Goal: Task Accomplishment & Management: Manage account settings

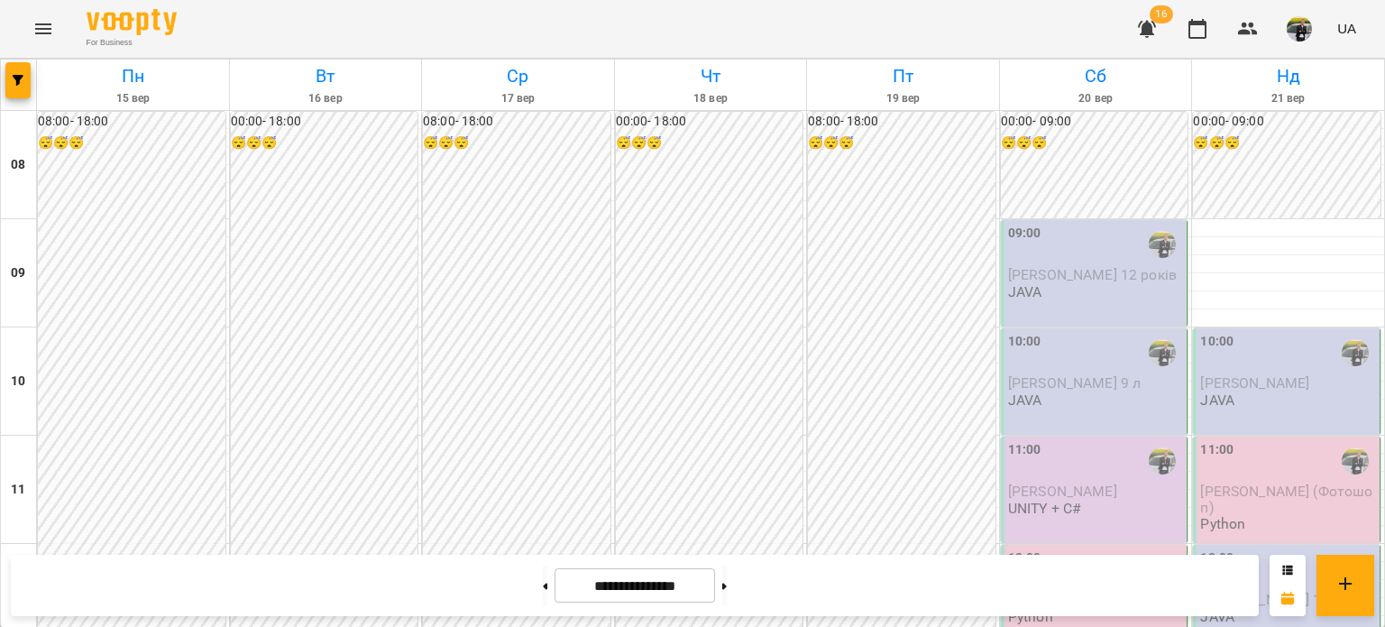
scroll to position [1089, 0]
click at [1298, 34] on img "button" at bounding box center [1299, 28] width 25 height 25
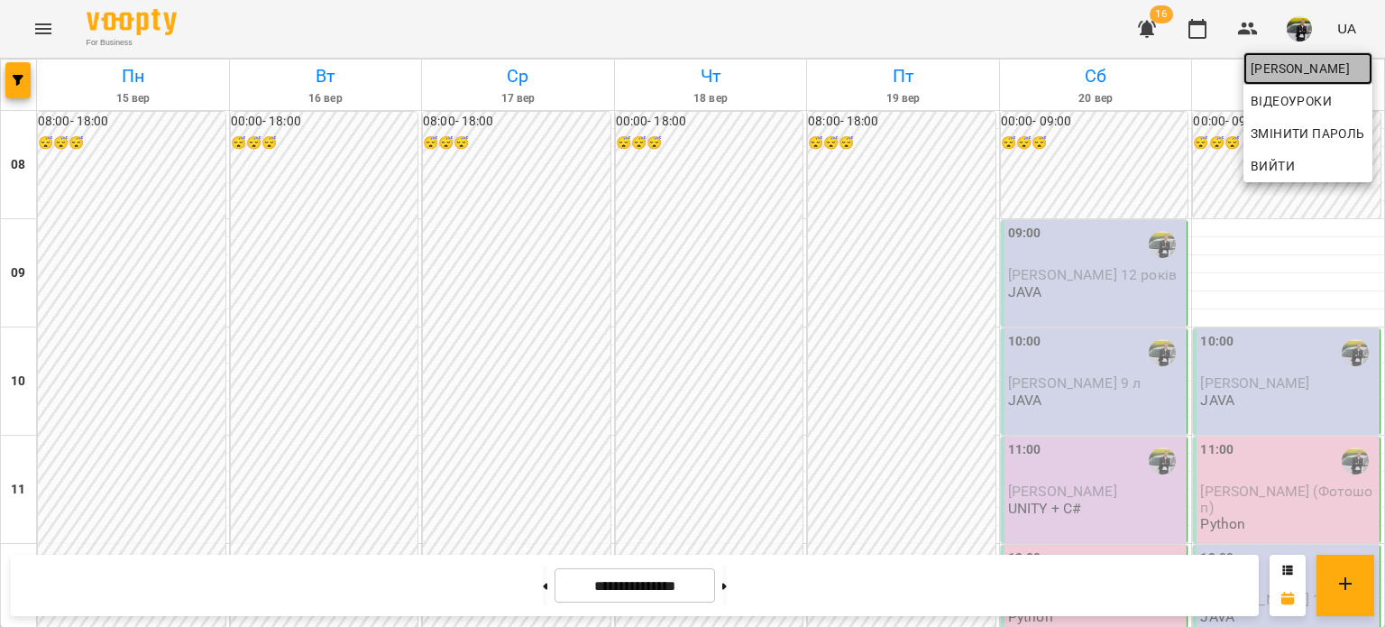
click at [1295, 71] on span "[PERSON_NAME]" at bounding box center [1308, 69] width 115 height 22
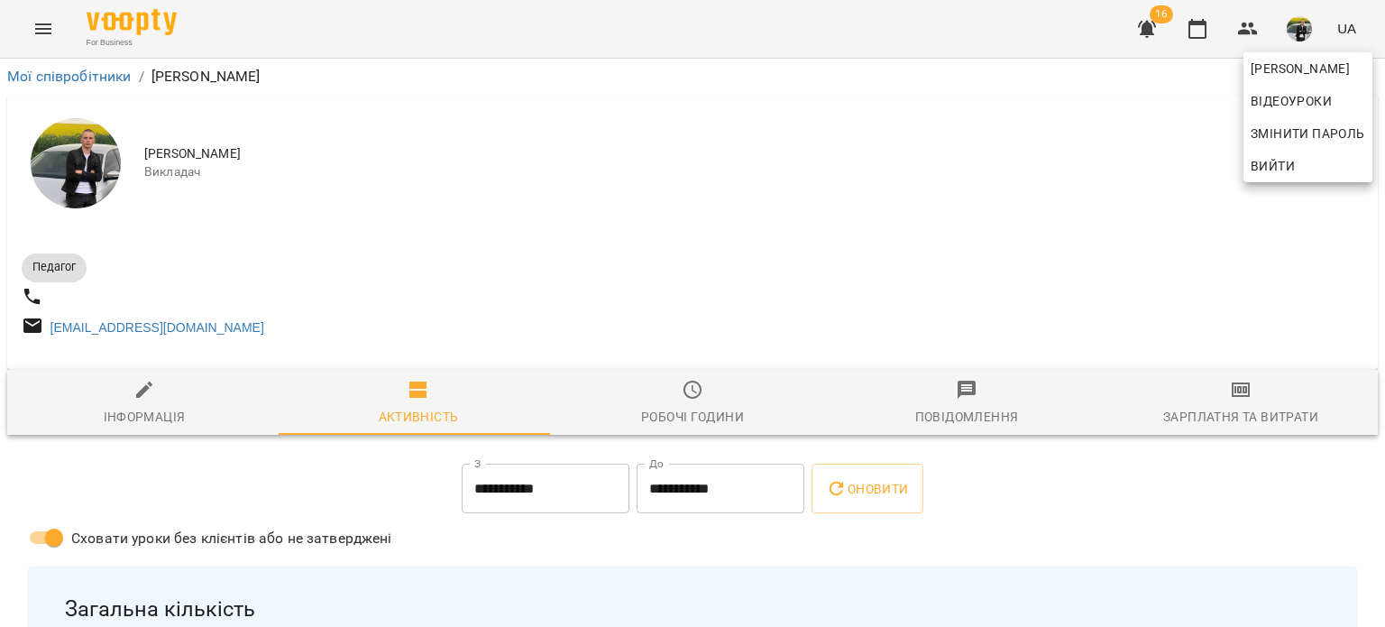
click at [501, 336] on div at bounding box center [692, 313] width 1385 height 627
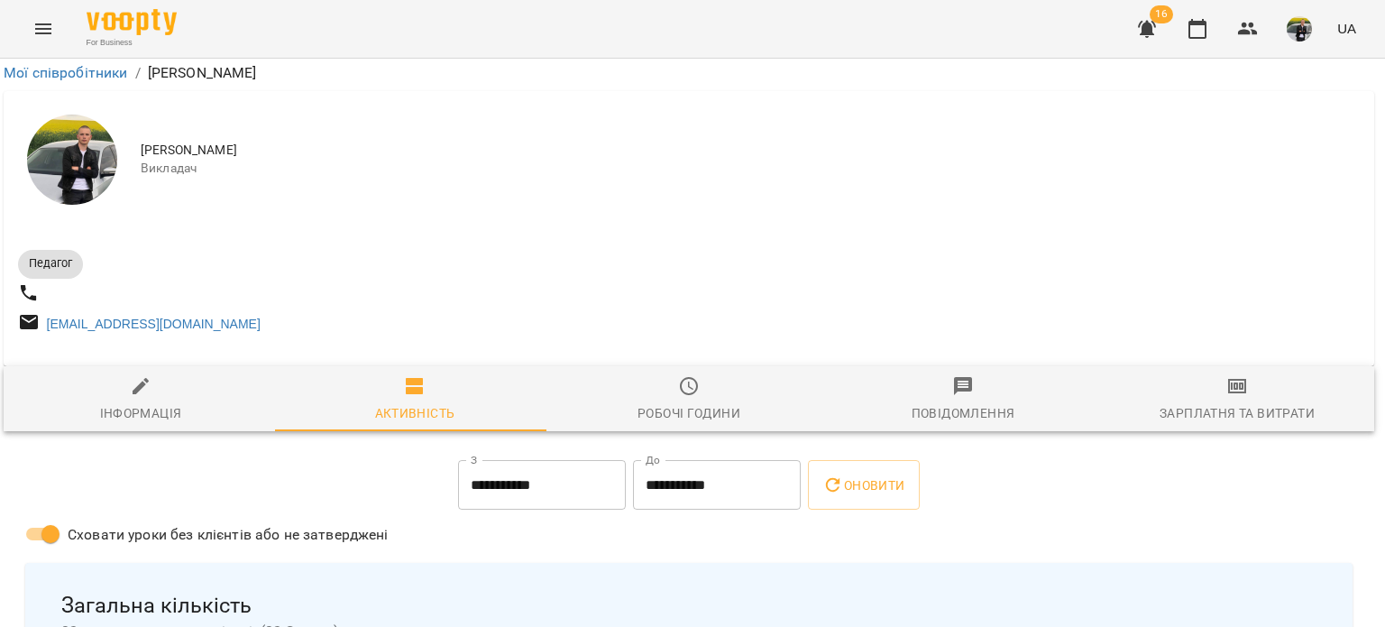
scroll to position [8, 4]
click at [963, 400] on span "Повідомлення" at bounding box center [963, 399] width 252 height 49
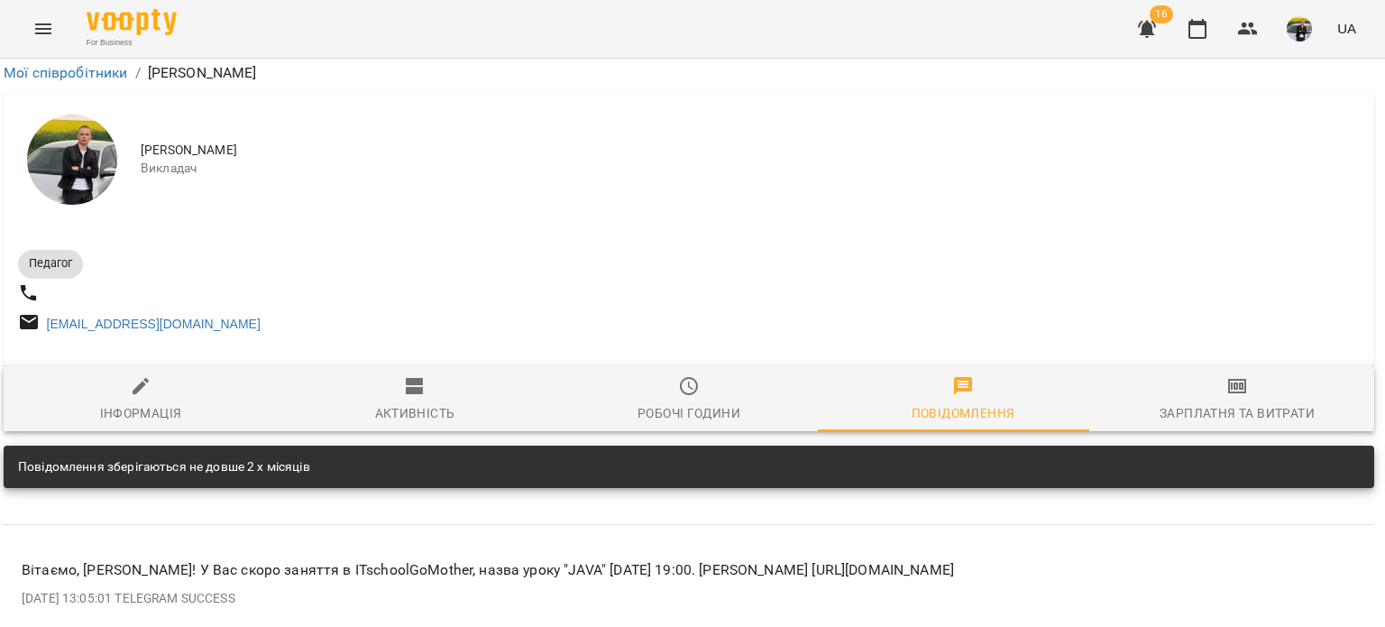
scroll to position [0, 4]
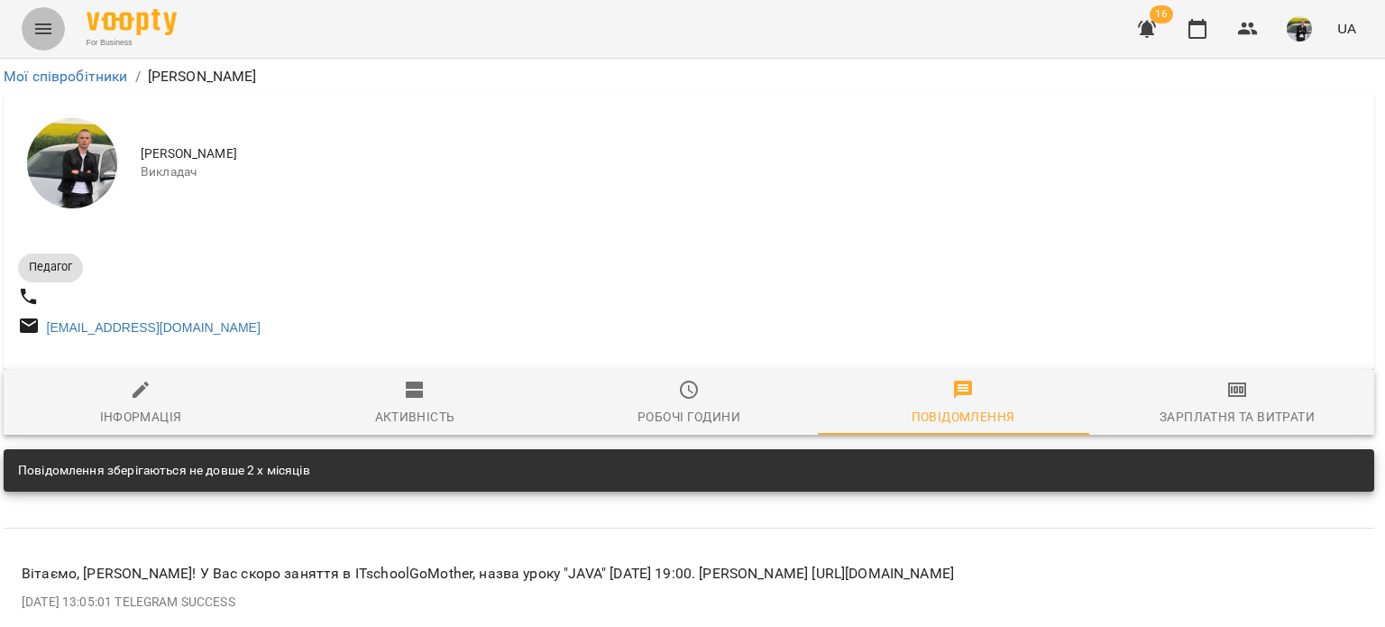
click at [48, 24] on icon "Menu" at bounding box center [43, 28] width 16 height 11
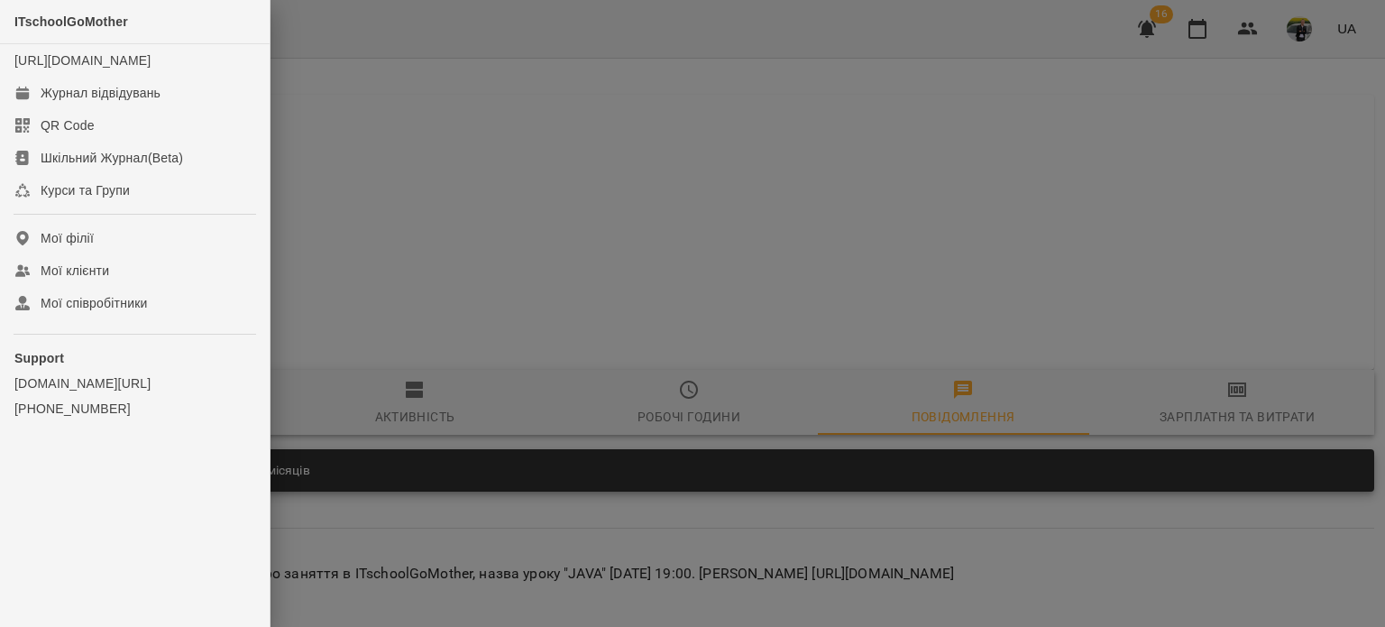
click at [809, 243] on div at bounding box center [692, 313] width 1385 height 627
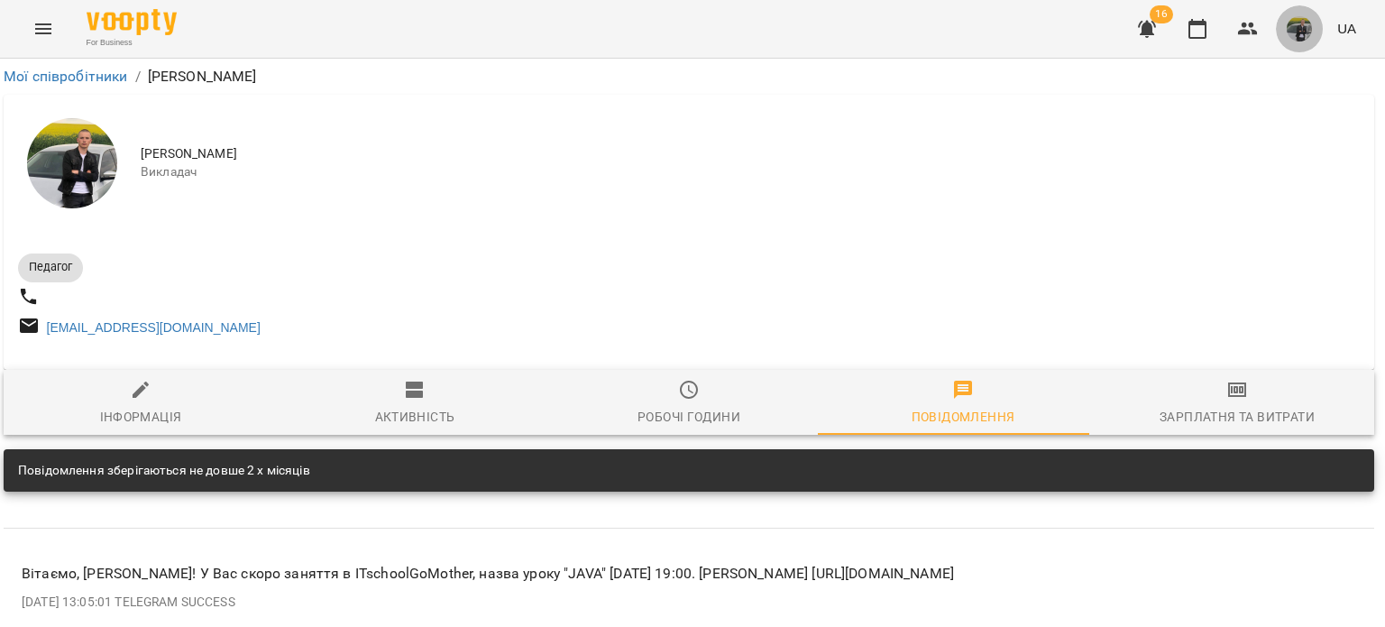
click at [1313, 18] on button "button" at bounding box center [1299, 28] width 47 height 47
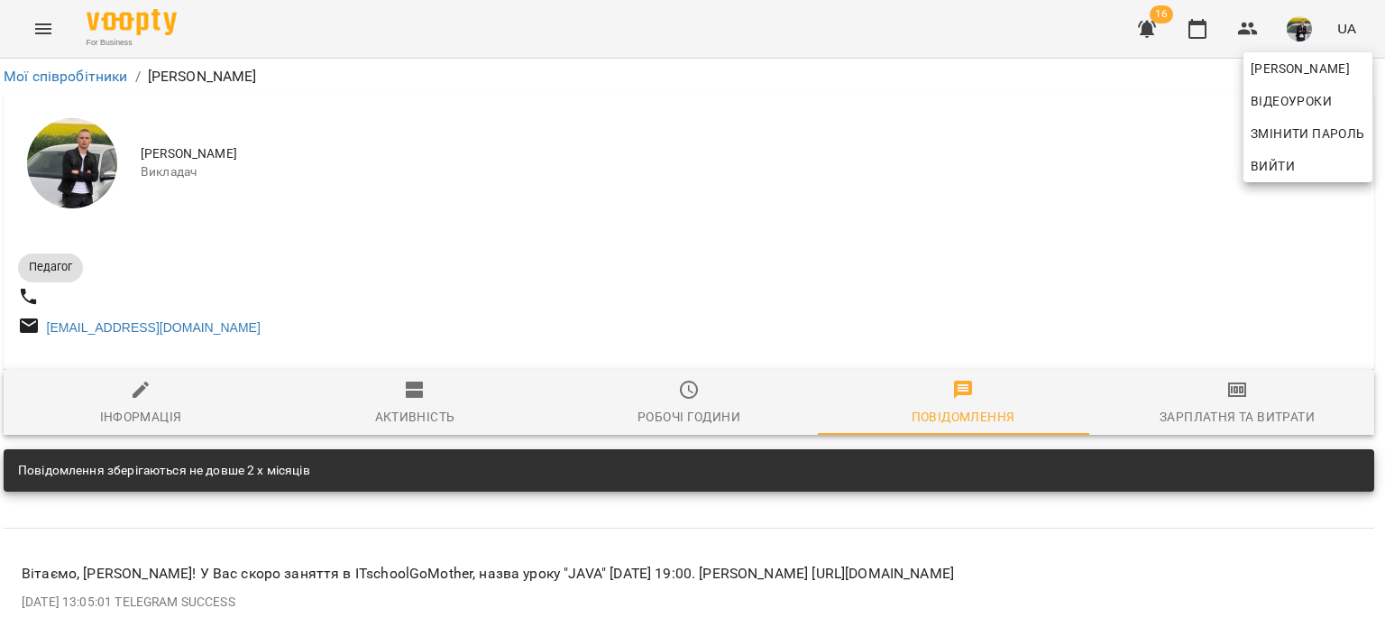
click at [1255, 24] on div at bounding box center [692, 313] width 1385 height 627
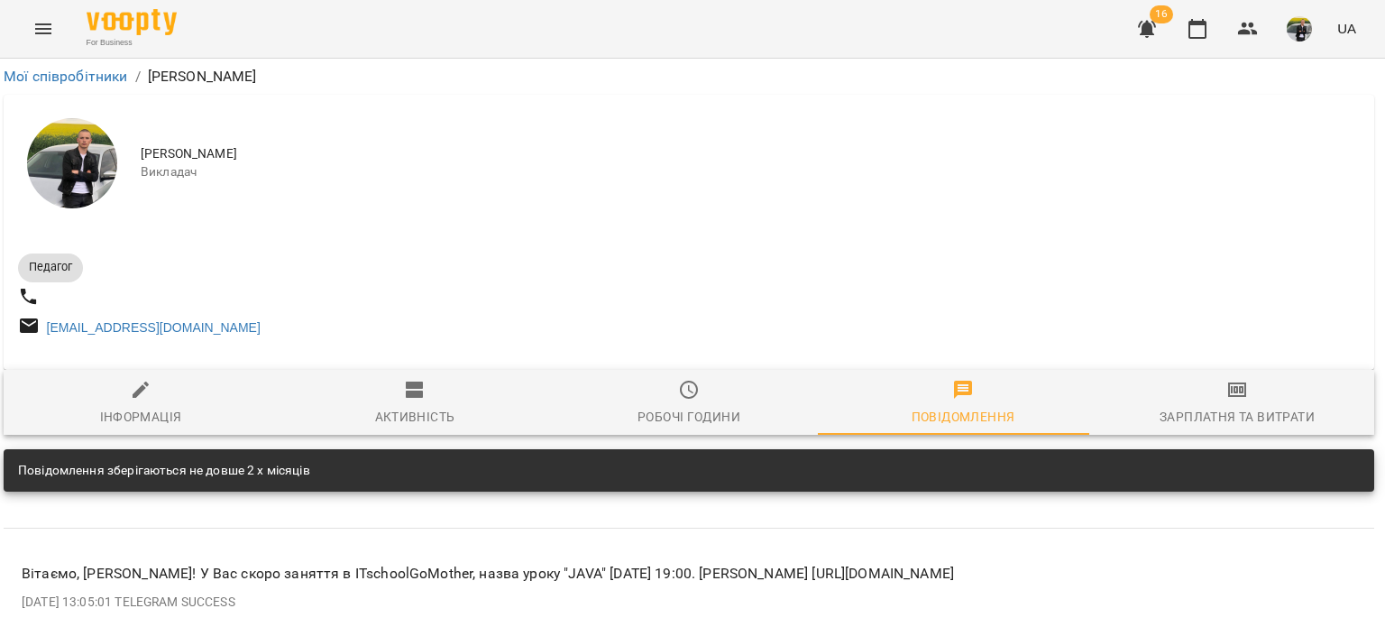
scroll to position [263, 4]
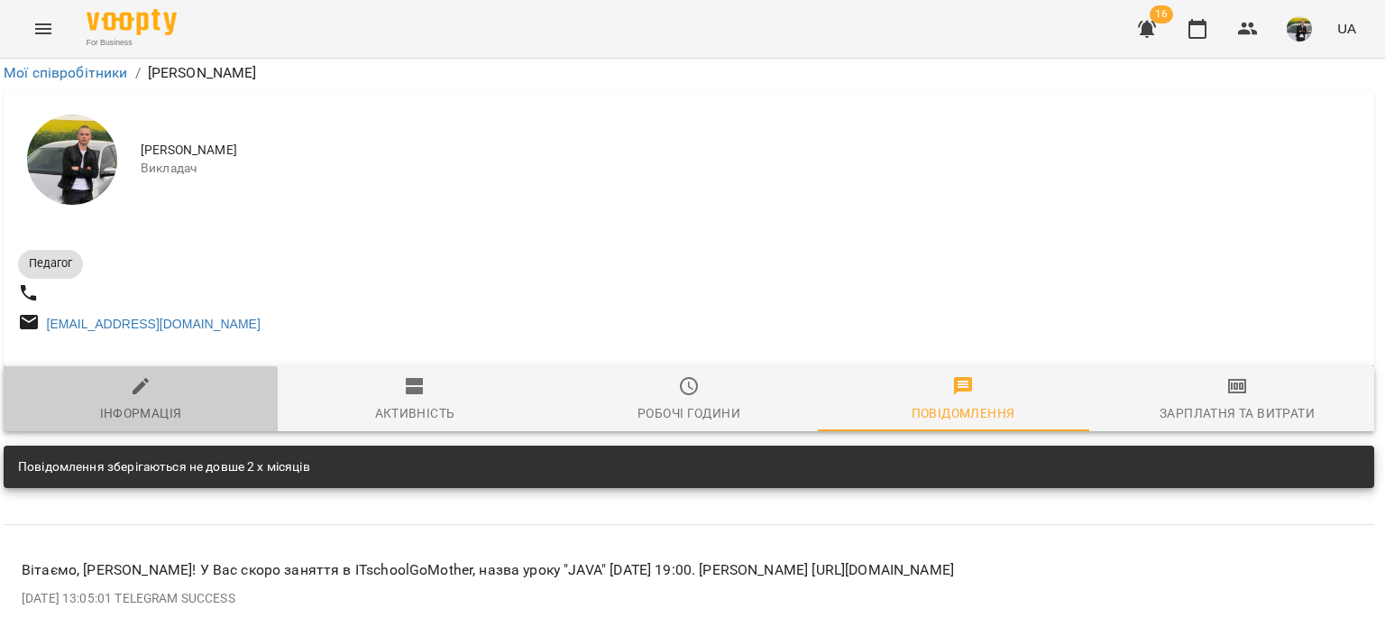
click at [134, 402] on div "Інформація" at bounding box center [141, 413] width 82 height 22
select select "**"
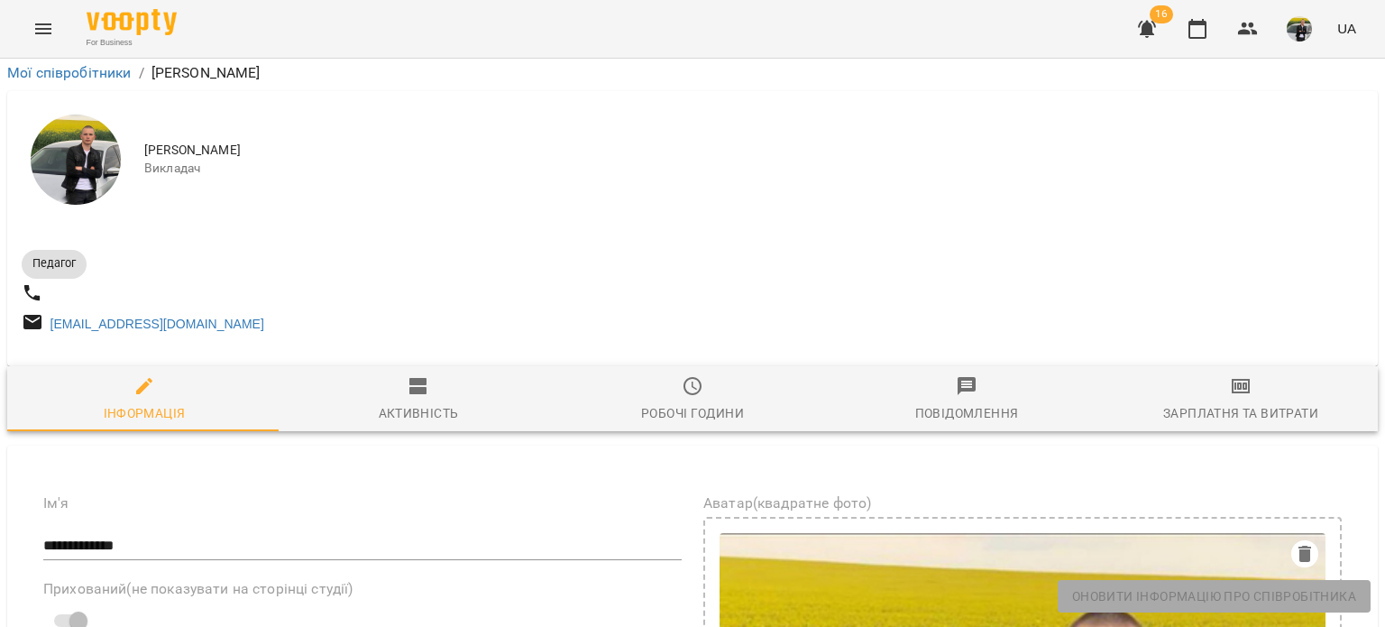
scroll to position [332, 0]
